Goal: Information Seeking & Learning: Learn about a topic

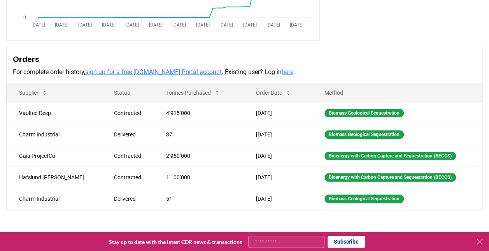
scroll to position [195, 0]
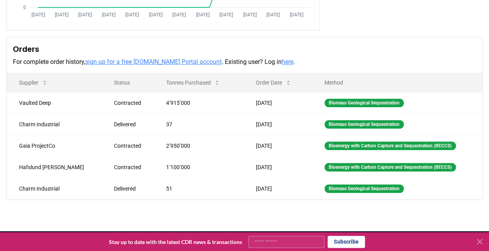
click at [282, 64] on link "here" at bounding box center [288, 61] width 12 height 7
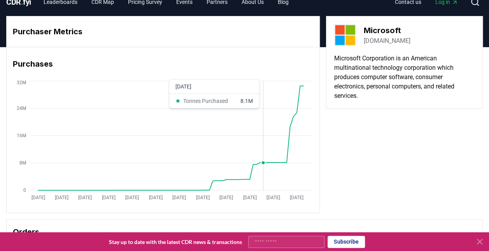
scroll to position [0, 0]
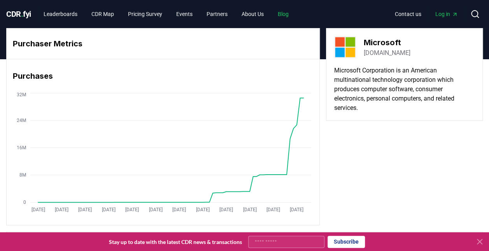
click at [295, 17] on link "Blog" at bounding box center [283, 14] width 23 height 14
click at [295, 10] on link "Blog" at bounding box center [283, 14] width 23 height 14
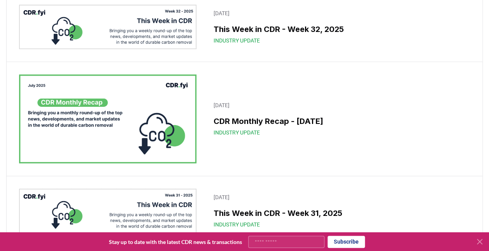
scroll to position [117, 0]
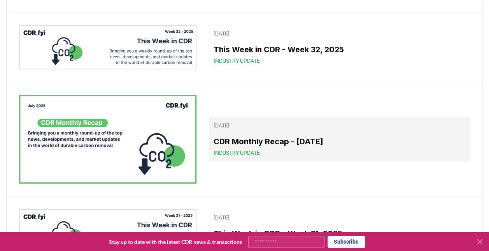
click at [293, 135] on h3 "CDR Monthly Recap - July 2025" at bounding box center [340, 141] width 252 height 12
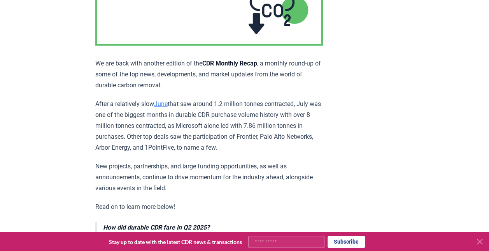
scroll to position [156, 0]
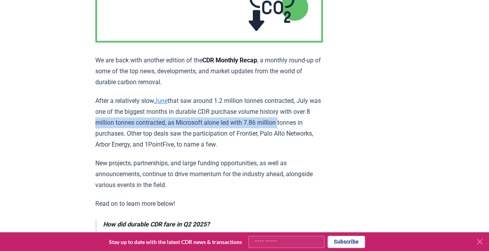
drag, startPoint x: 111, startPoint y: 119, endPoint x: 300, endPoint y: 120, distance: 189.1
click at [300, 120] on p "After a relatively slow June that saw around 1.2 million tonnes contracted, Jul…" at bounding box center [209, 122] width 228 height 54
copy p "8 million tonnes contracted, as Microsoft alone led with 7.86 million"
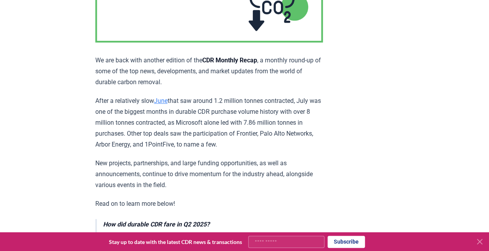
drag, startPoint x: 149, startPoint y: 91, endPoint x: 146, endPoint y: 99, distance: 8.7
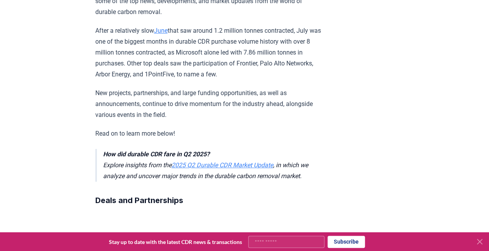
scroll to position [350, 0]
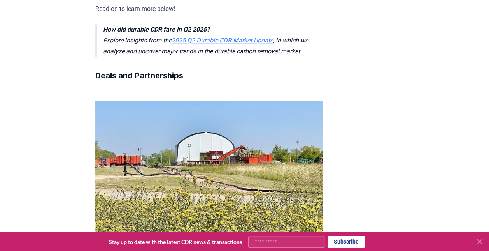
click at [206, 38] on link "2025 Q2 Durable CDR Market Update" at bounding box center [223, 40] width 102 height 7
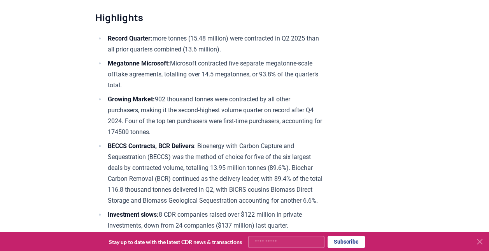
scroll to position [233, 0]
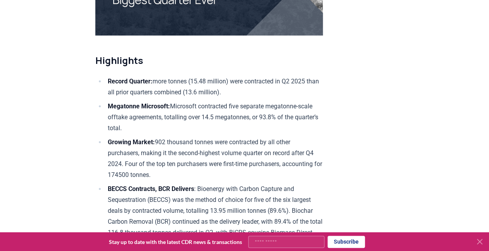
drag, startPoint x: 158, startPoint y: 78, endPoint x: 161, endPoint y: 121, distance: 42.5
click at [161, 121] on ul "Record Quarter: more tonnes (15.48 million) were contracted in Q2 2025 than all…" at bounding box center [209, 175] width 228 height 198
copy ul "more tonnes (15.48 million) were contracted in Q2 2025 than all prior quarters …"
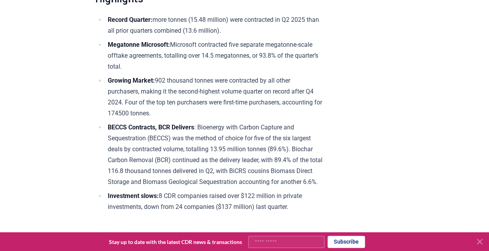
scroll to position [311, 0]
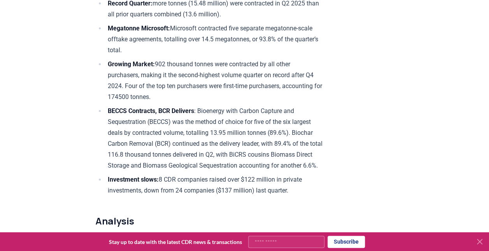
click at [172, 64] on li "Growing Market: 902 thousand tonnes were contracted by all other purchasers, ma…" at bounding box center [214, 81] width 218 height 44
drag, startPoint x: 172, startPoint y: 64, endPoint x: 167, endPoint y: 64, distance: 5.4
click at [167, 64] on li "Growing Market: 902 thousand tonnes were contracted by all other purchasers, ma…" at bounding box center [214, 81] width 218 height 44
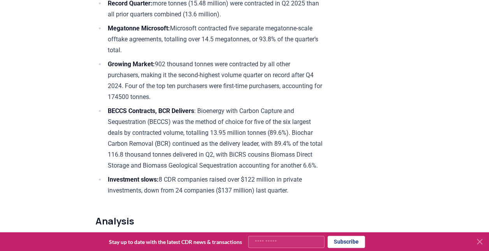
drag, startPoint x: 167, startPoint y: 64, endPoint x: 161, endPoint y: 96, distance: 32.8
click at [161, 96] on li "Growing Market: 902 thousand tonnes were contracted by all other purchasers, ma…" at bounding box center [214, 81] width 218 height 44
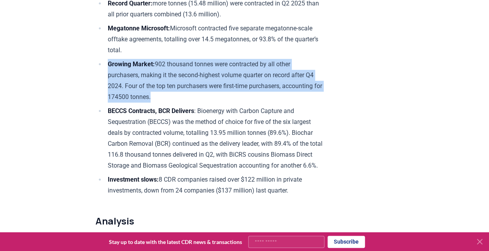
click at [161, 96] on li "Growing Market: 902 thousand tonnes were contracted by all other purchasers, ma…" at bounding box center [214, 81] width 218 height 44
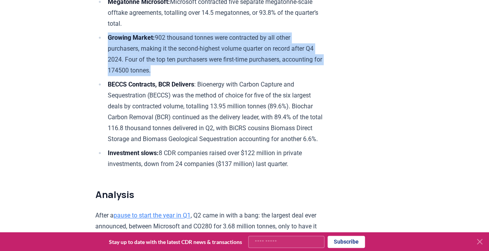
scroll to position [350, 0]
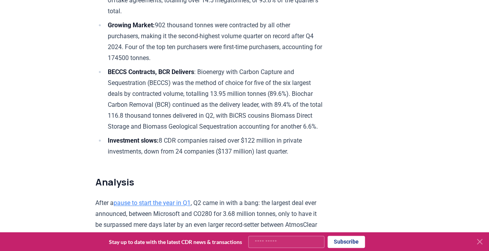
click at [159, 97] on li "BECCS Contracts, BCR Delivers : Bioenergy with Carbon Capture and Sequestration…" at bounding box center [214, 99] width 218 height 65
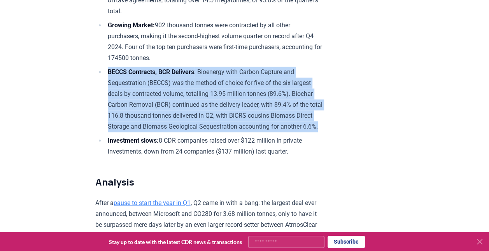
click at [159, 97] on li "BECCS Contracts, BCR Delivers : Bioenergy with Carbon Capture and Sequestration…" at bounding box center [214, 99] width 218 height 65
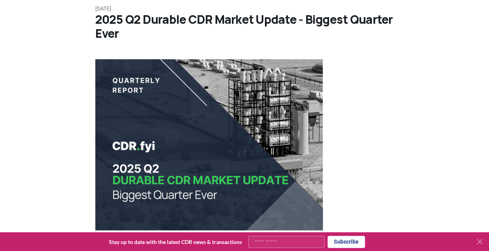
scroll to position [0, 0]
